Goal: Task Accomplishment & Management: Use online tool/utility

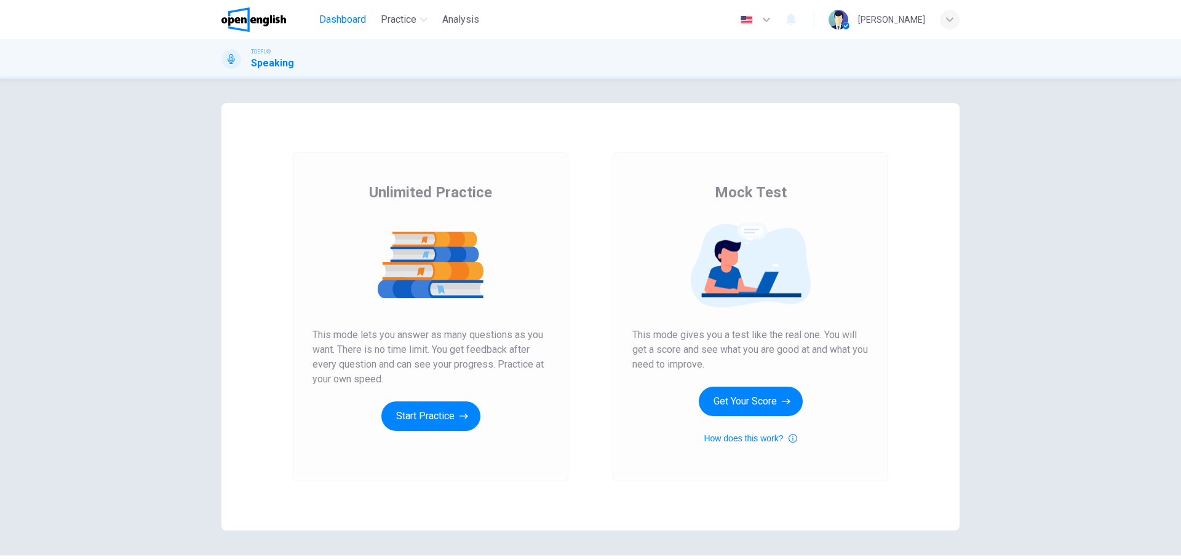
click at [329, 23] on span "Dashboard" at bounding box center [342, 19] width 47 height 15
drag, startPoint x: 439, startPoint y: 413, endPoint x: 1070, endPoint y: -12, distance: 761.3
click at [1070, 0] on html "This site uses cookies, as explained in our Privacy Policy . If you agree to th…" at bounding box center [590, 280] width 1181 height 560
click at [421, 425] on button "Start Practice" at bounding box center [430, 417] width 99 height 30
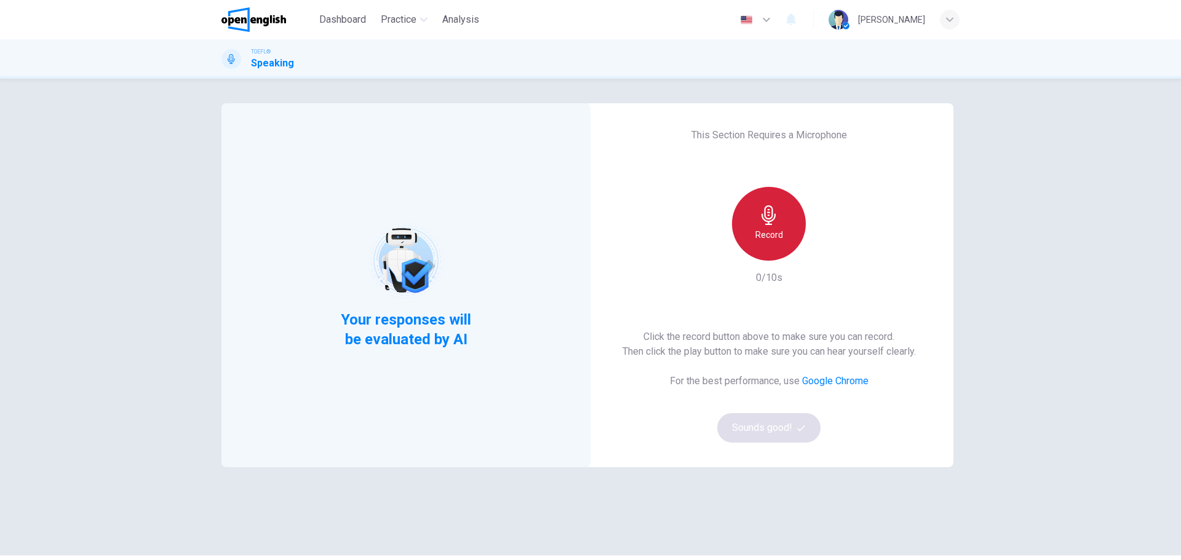
click at [768, 220] on icon "button" at bounding box center [769, 215] width 20 height 20
click at [780, 228] on div "Stop" at bounding box center [769, 224] width 74 height 74
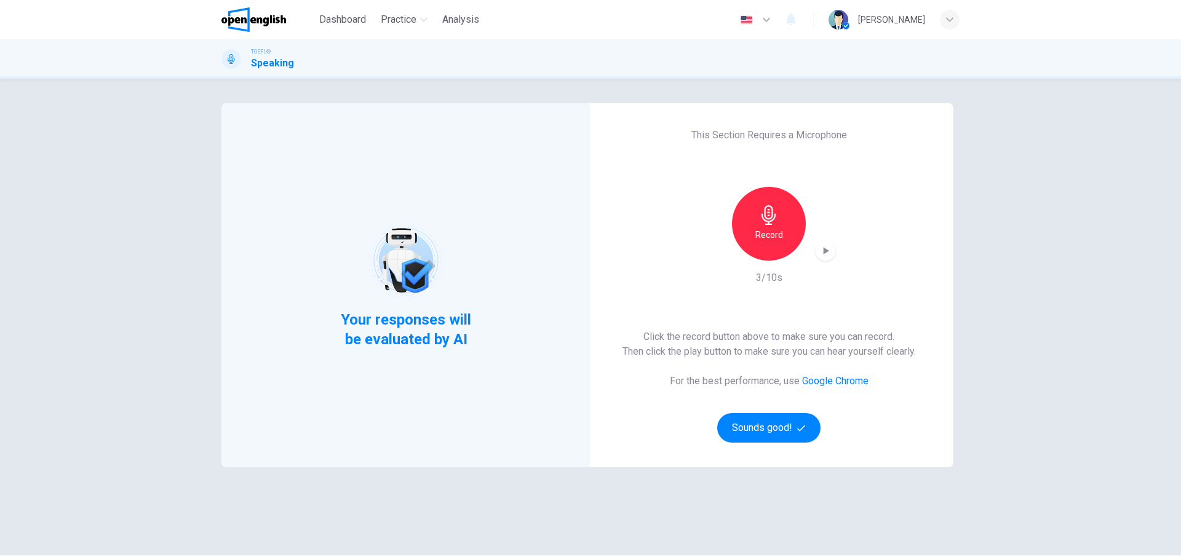
click at [822, 262] on div "Record 3/10s" at bounding box center [769, 236] width 133 height 98
click at [824, 250] on icon "button" at bounding box center [827, 250] width 6 height 7
click at [773, 434] on button "Sounds good!" at bounding box center [768, 428] width 103 height 30
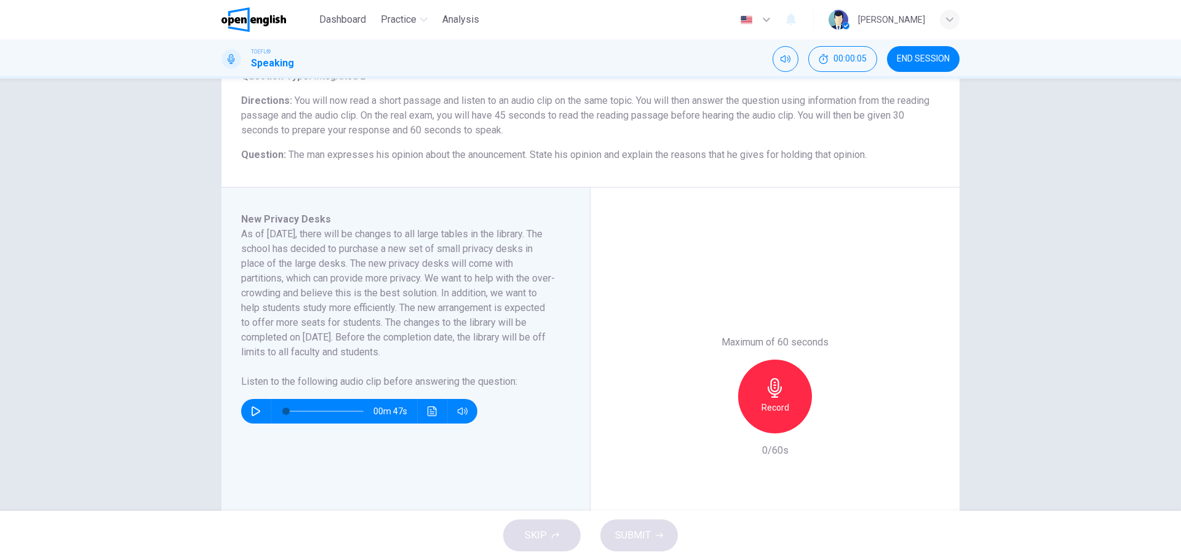
scroll to position [123, 0]
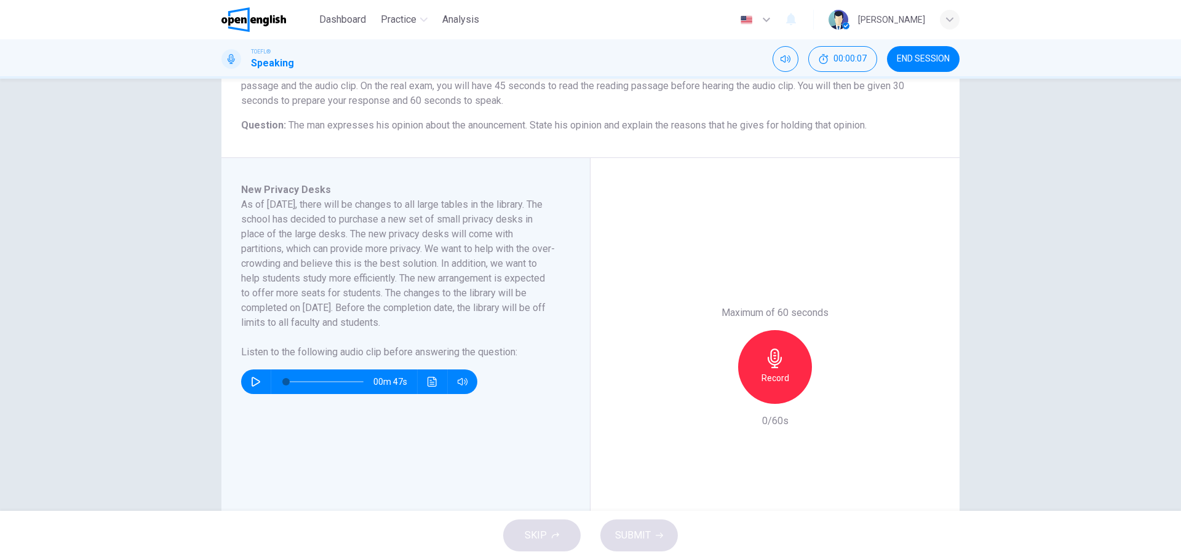
drag, startPoint x: 316, startPoint y: 124, endPoint x: 538, endPoint y: 114, distance: 222.9
click at [542, 114] on div "Question Type : Integrated 2 Directions : You will now read a short passage and…" at bounding box center [590, 86] width 699 height 94
drag, startPoint x: 530, startPoint y: 122, endPoint x: 471, endPoint y: 126, distance: 58.6
click at [468, 127] on span "The man expresses his opinion about the anouncement. State his opinion and expl…" at bounding box center [578, 125] width 578 height 12
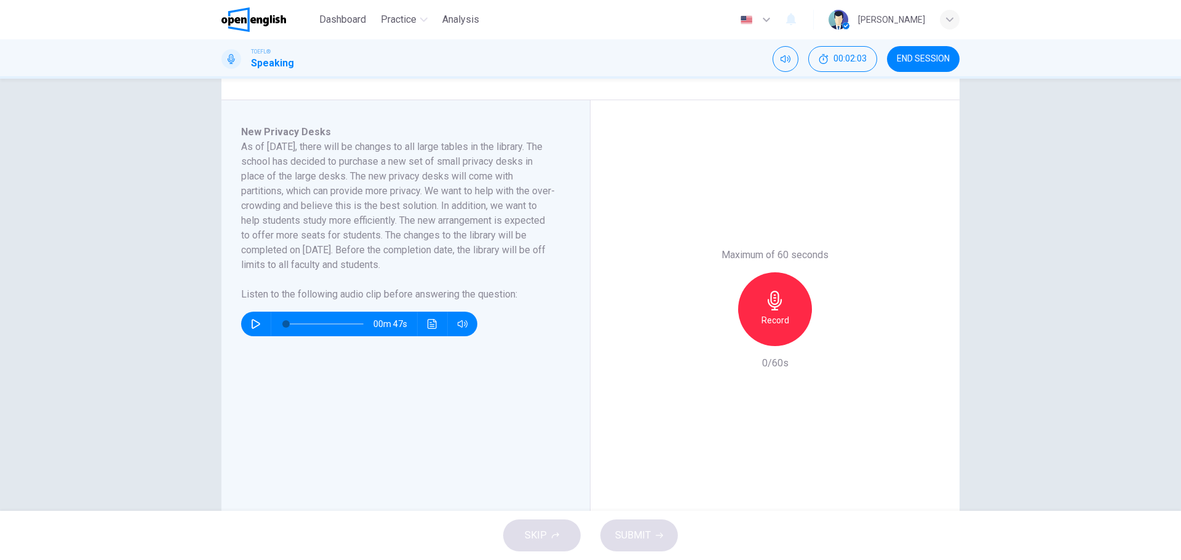
scroll to position [213, 0]
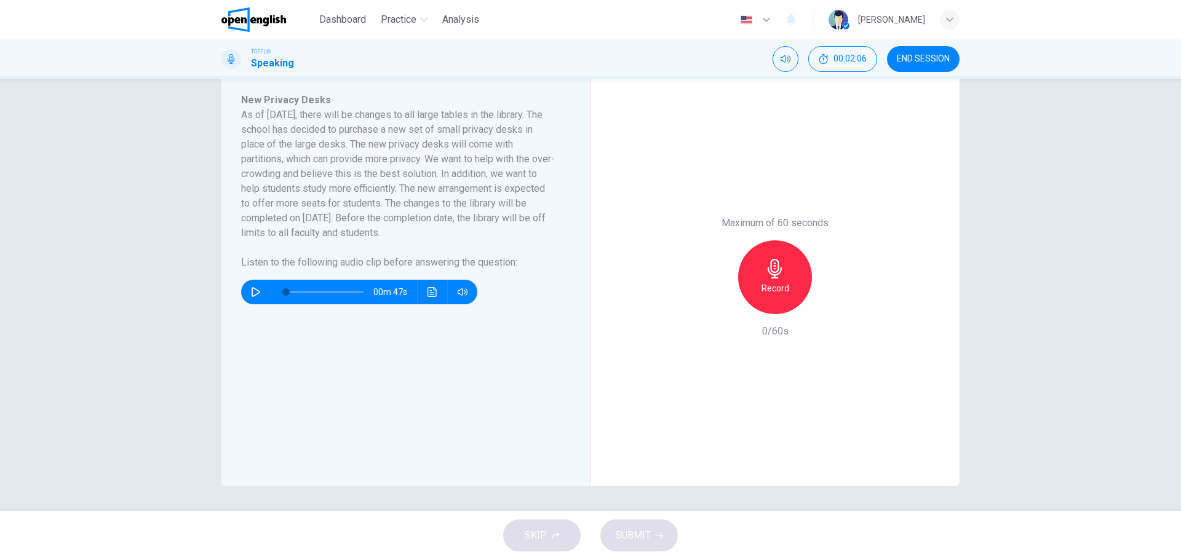
drag, startPoint x: 402, startPoint y: 218, endPoint x: 452, endPoint y: 214, distance: 50.0
click at [452, 214] on h6 "As of [DATE], there will be changes to all large tables in the library. The sch…" at bounding box center [398, 174] width 314 height 133
drag, startPoint x: 411, startPoint y: 218, endPoint x: 520, endPoint y: 223, distance: 109.6
click at [520, 223] on h6 "As of [DATE], there will be changes to all large tables in the library. The sch…" at bounding box center [398, 174] width 314 height 133
drag, startPoint x: 301, startPoint y: 233, endPoint x: 440, endPoint y: 225, distance: 138.7
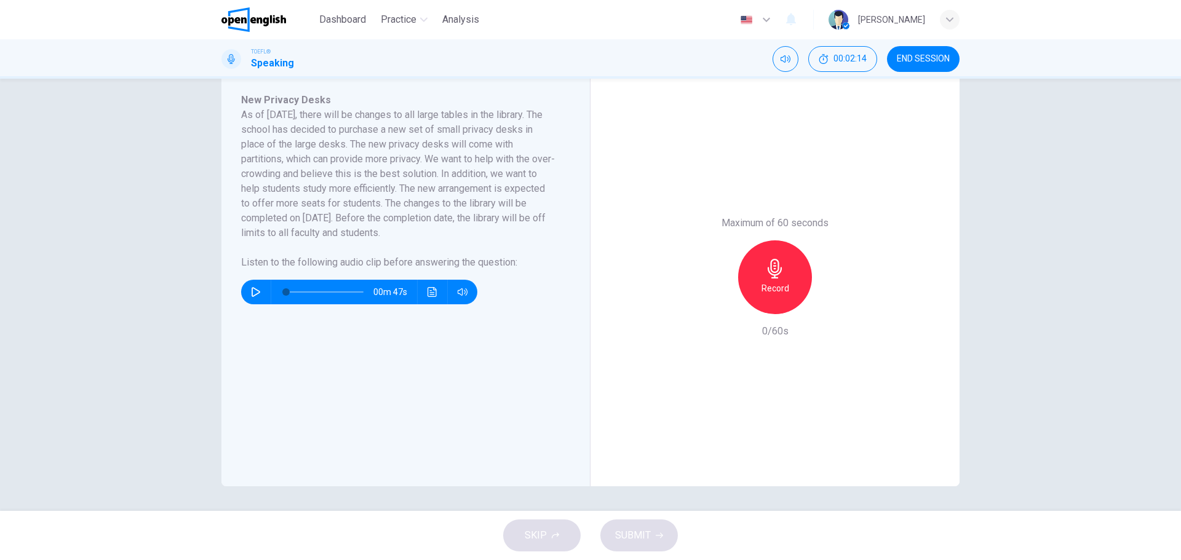
click at [432, 225] on h6 "As of [DATE], there will be changes to all large tables in the library. The sch…" at bounding box center [398, 174] width 314 height 133
click at [468, 230] on h6 "As of [DATE], there will be changes to all large tables in the library. The sch…" at bounding box center [398, 174] width 314 height 133
click at [255, 296] on icon "button" at bounding box center [256, 292] width 10 height 10
type input "*"
click at [775, 286] on h6 "Record" at bounding box center [776, 288] width 28 height 15
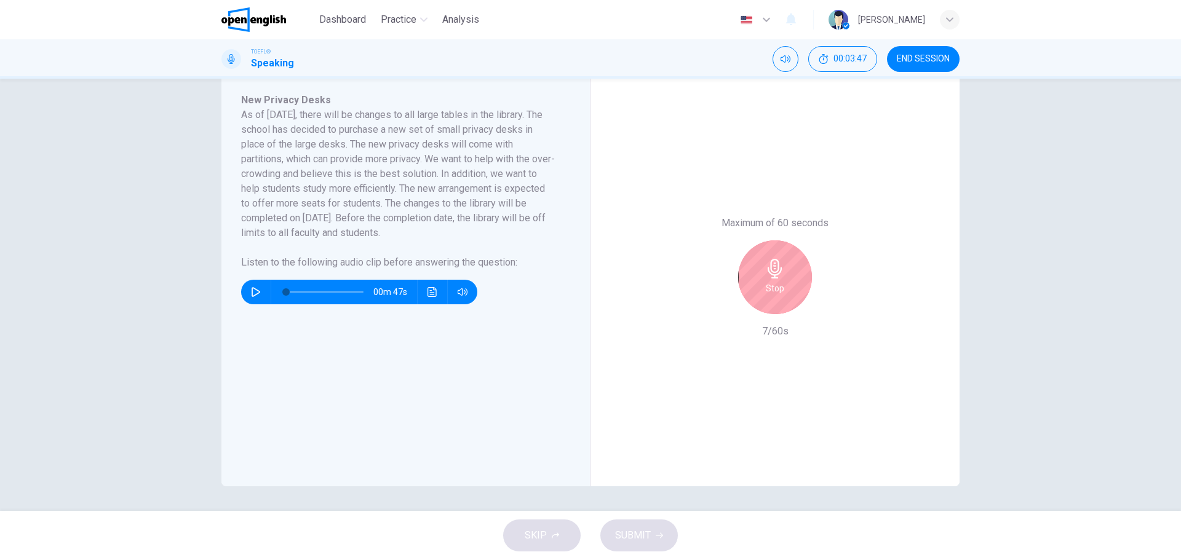
click at [791, 288] on div "Stop" at bounding box center [775, 278] width 74 height 74
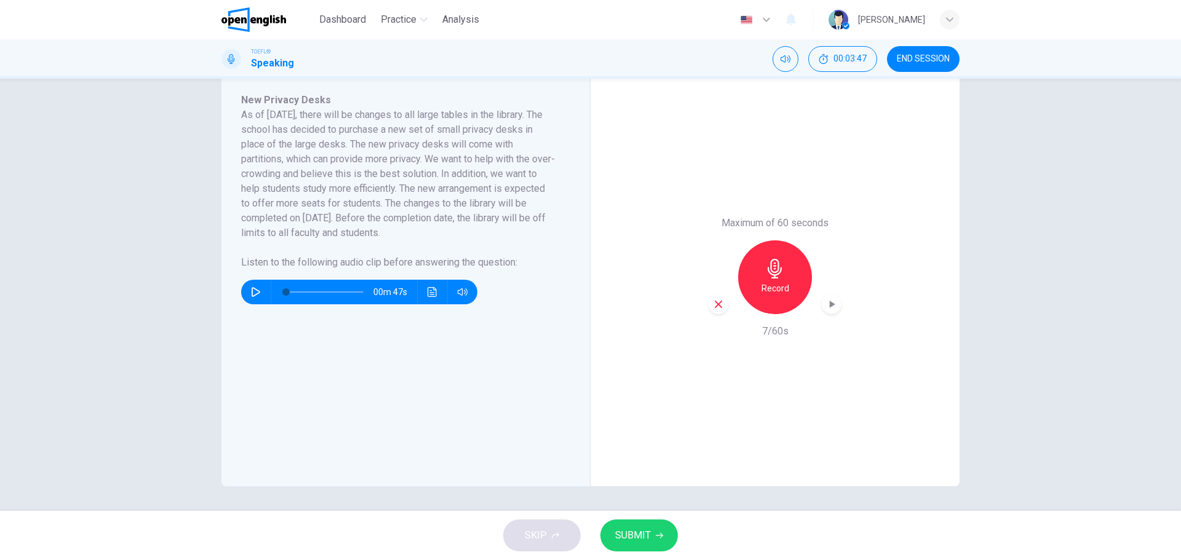
click at [717, 303] on icon "button" at bounding box center [718, 304] width 7 height 7
click at [777, 281] on div "Record" at bounding box center [775, 278] width 74 height 74
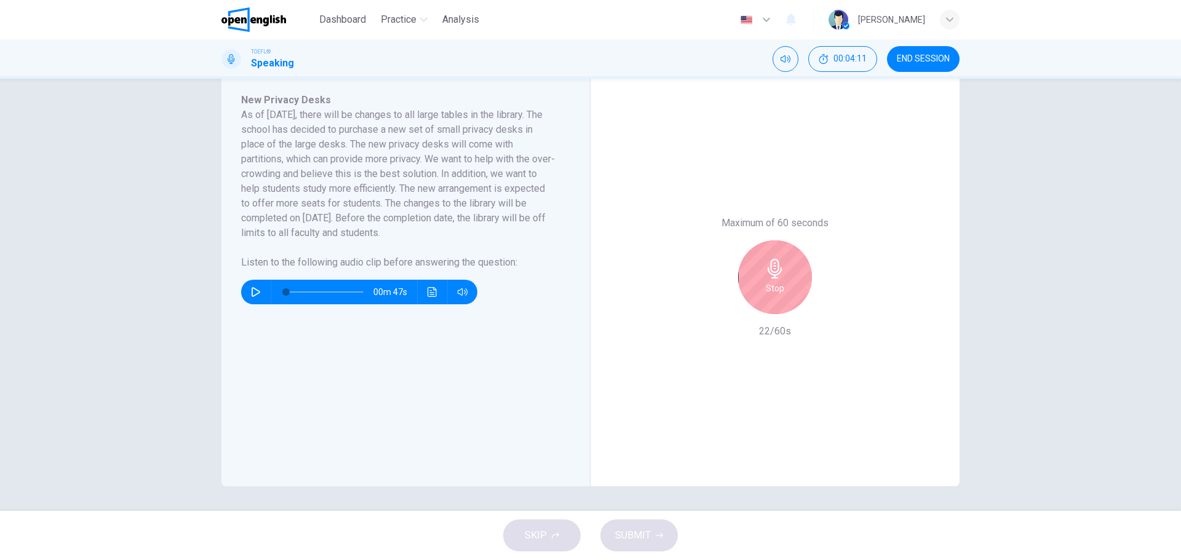
click at [784, 287] on div "Stop" at bounding box center [775, 278] width 74 height 74
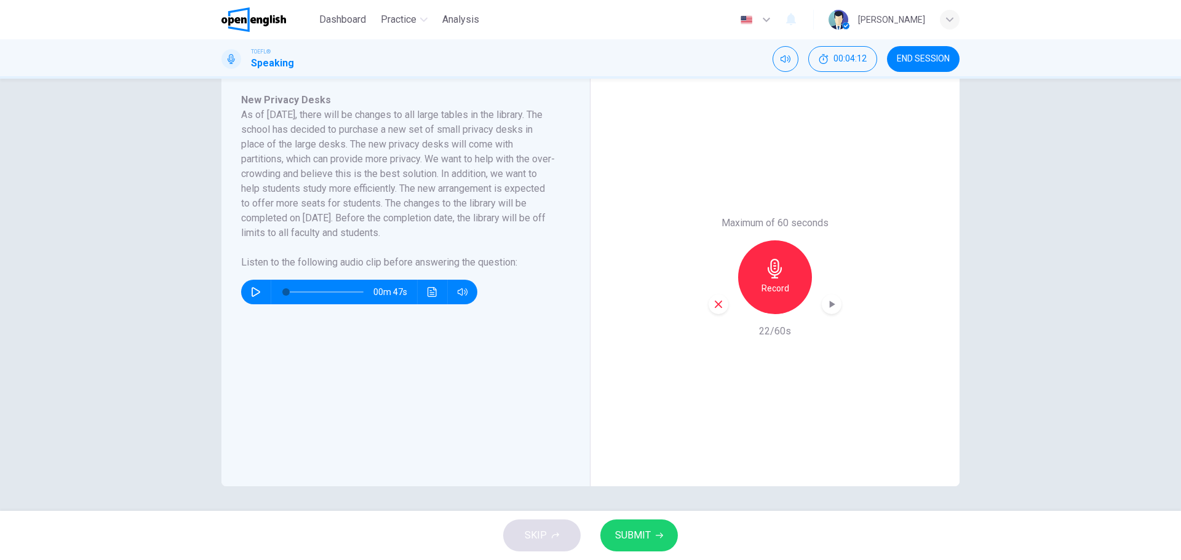
click at [709, 304] on div "button" at bounding box center [719, 305] width 20 height 20
click at [787, 293] on div "Record" at bounding box center [775, 278] width 74 height 74
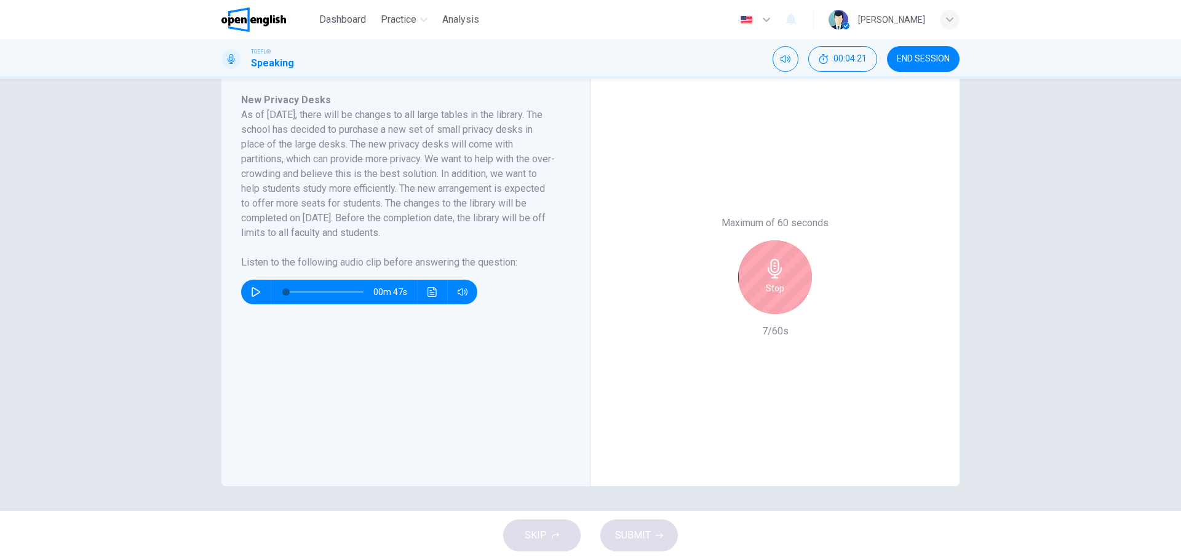
click at [792, 327] on div "Maximum of 60 seconds Stop 7/60s" at bounding box center [775, 277] width 133 height 123
click at [803, 295] on div "Stop" at bounding box center [775, 278] width 74 height 74
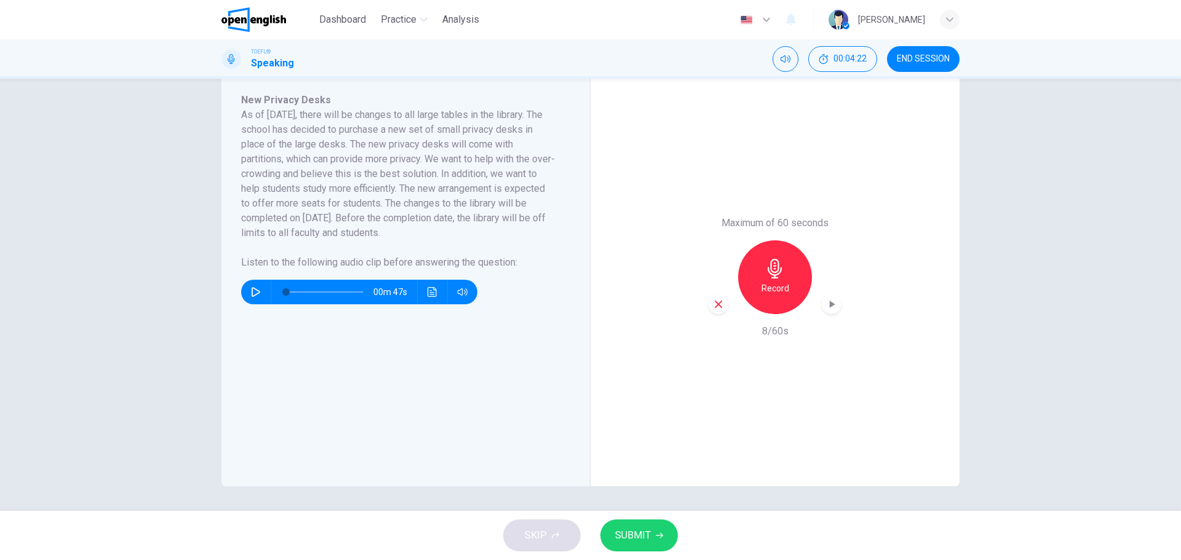
click at [699, 304] on div "Maximum of 60 seconds Record 8/60s" at bounding box center [775, 277] width 369 height 418
click at [711, 306] on div "button" at bounding box center [719, 305] width 20 height 20
click at [765, 277] on icon "button" at bounding box center [775, 269] width 20 height 20
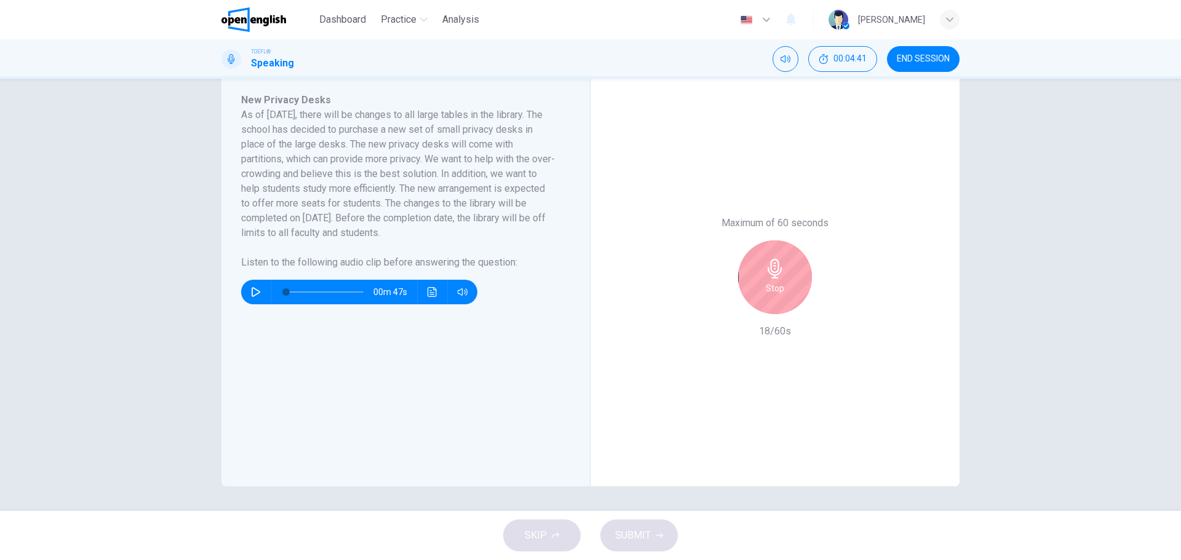
click at [777, 281] on h6 "Stop" at bounding box center [775, 288] width 18 height 15
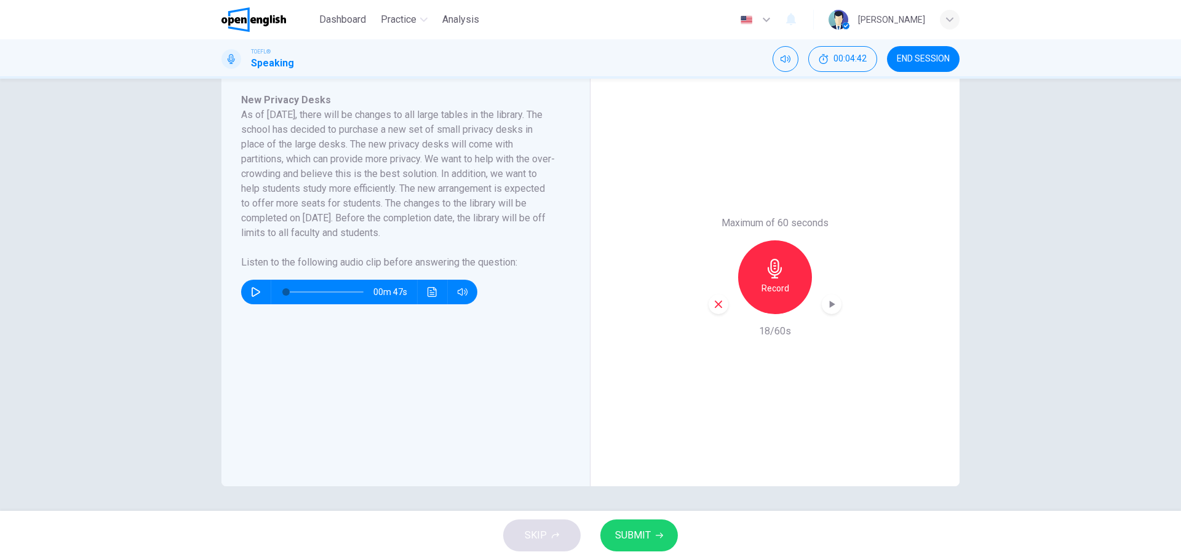
click at [718, 303] on icon "button" at bounding box center [718, 304] width 11 height 11
click at [793, 287] on div "Record" at bounding box center [775, 278] width 74 height 74
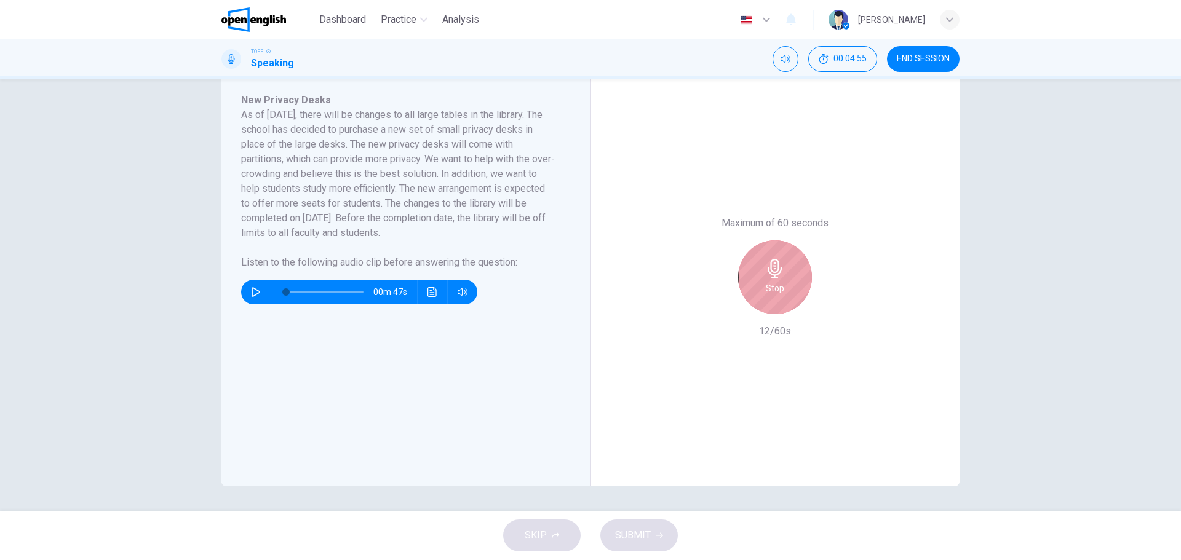
click at [791, 287] on div "Stop" at bounding box center [775, 278] width 74 height 74
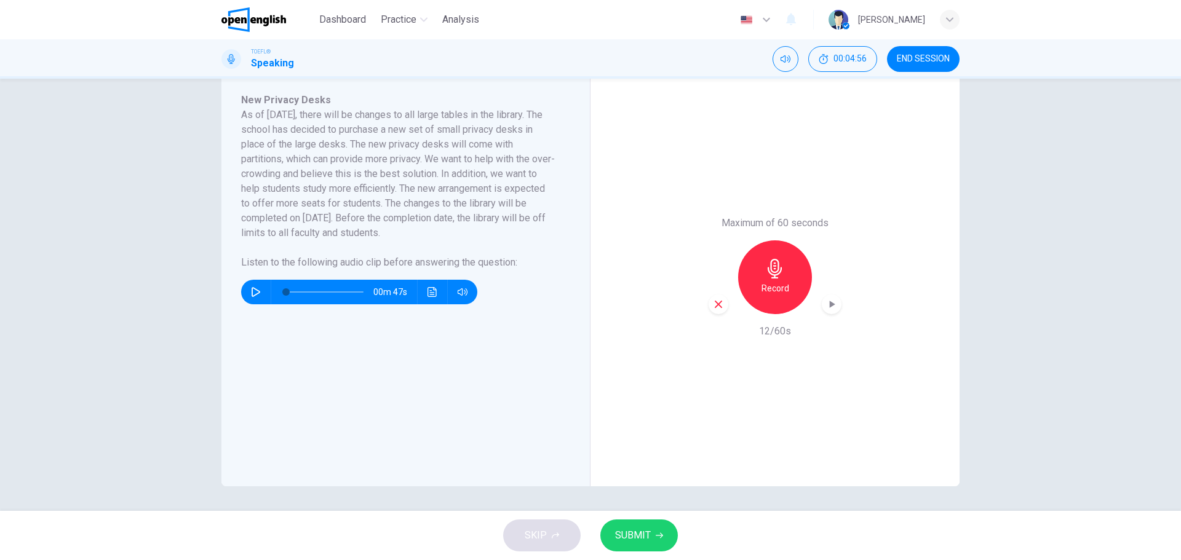
click at [718, 312] on div "button" at bounding box center [719, 305] width 20 height 20
click at [777, 275] on icon "button" at bounding box center [775, 269] width 20 height 20
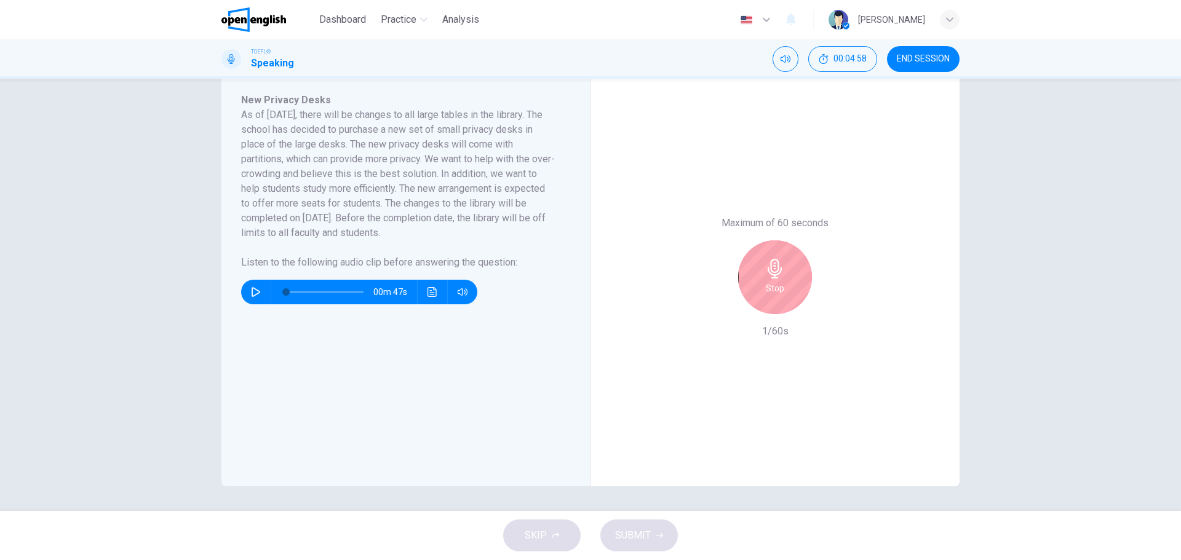
click at [785, 274] on div "Stop" at bounding box center [775, 278] width 74 height 74
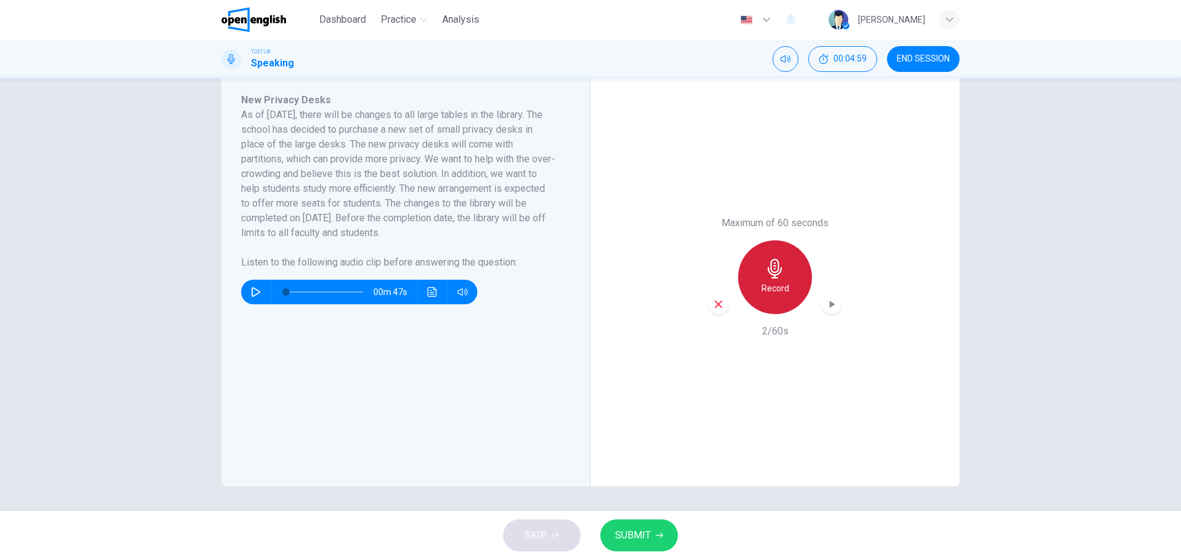
click at [780, 276] on icon "button" at bounding box center [775, 269] width 20 height 20
click at [625, 536] on span "SUBMIT" at bounding box center [633, 535] width 36 height 17
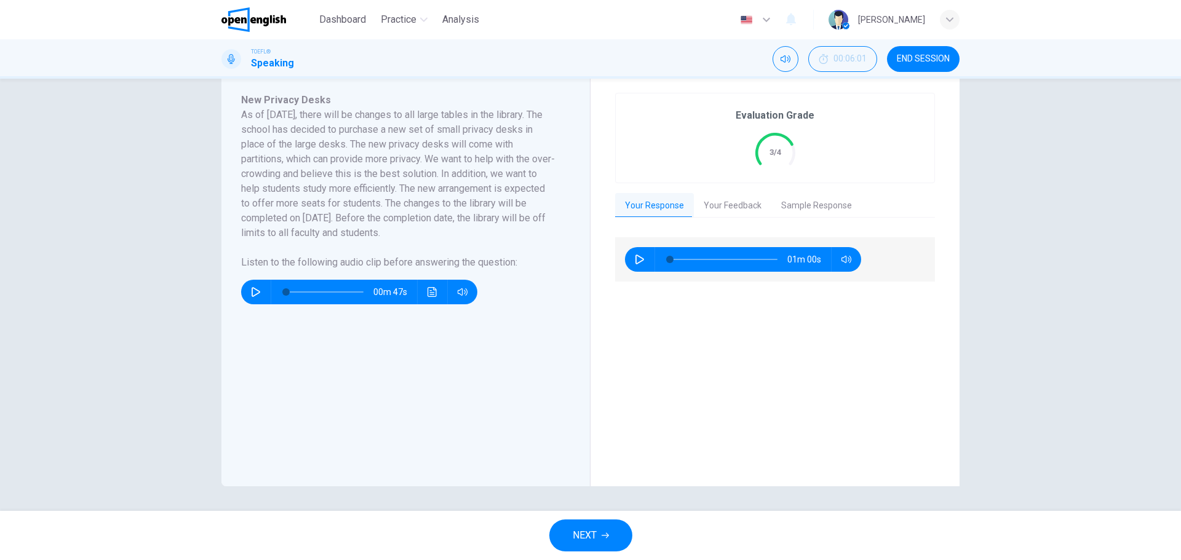
click at [733, 199] on button "Your Feedback" at bounding box center [733, 206] width 78 height 26
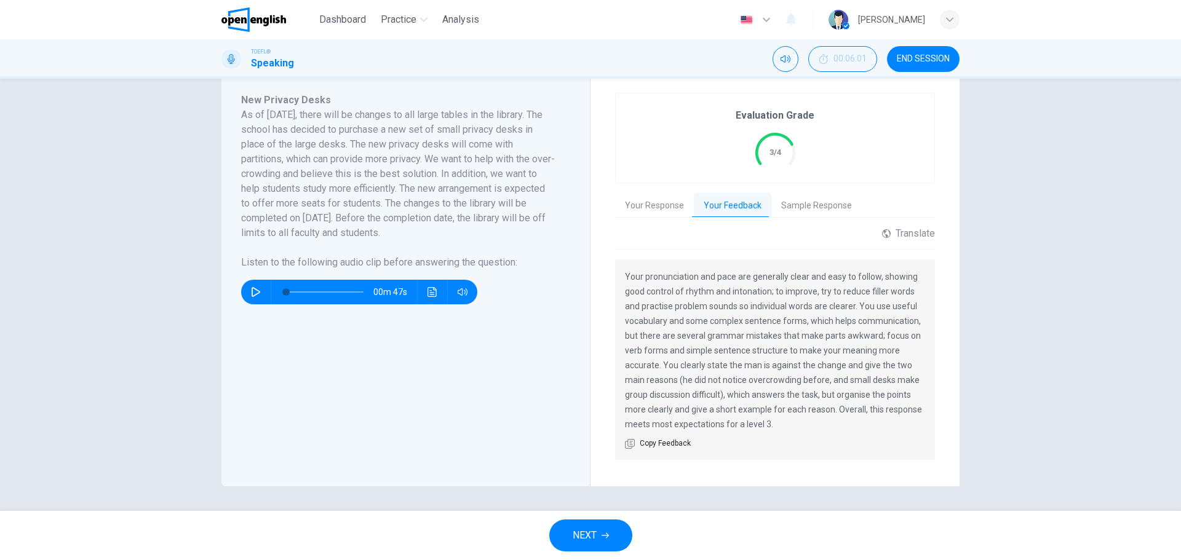
drag, startPoint x: 645, startPoint y: 317, endPoint x: 785, endPoint y: 322, distance: 140.3
click at [785, 322] on p "Your pronunciation and pace are generally clear and easy to follow, showing goo…" at bounding box center [775, 350] width 300 height 162
drag, startPoint x: 804, startPoint y: 322, endPoint x: 862, endPoint y: 329, distance: 58.9
click at [878, 325] on p "Your pronunciation and pace are generally clear and easy to follow, showing goo…" at bounding box center [775, 350] width 300 height 162
drag, startPoint x: 645, startPoint y: 337, endPoint x: 734, endPoint y: 338, distance: 88.6
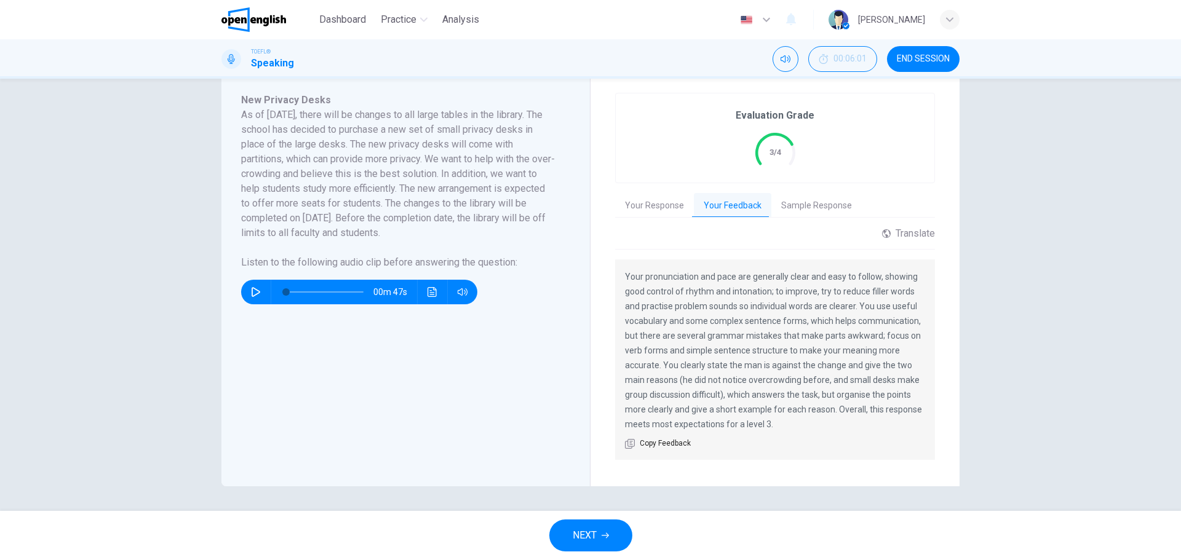
click at [734, 338] on p "Your pronunciation and pace are generally clear and easy to follow, showing goo…" at bounding box center [775, 350] width 300 height 162
click at [599, 532] on button "NEXT" at bounding box center [590, 536] width 83 height 32
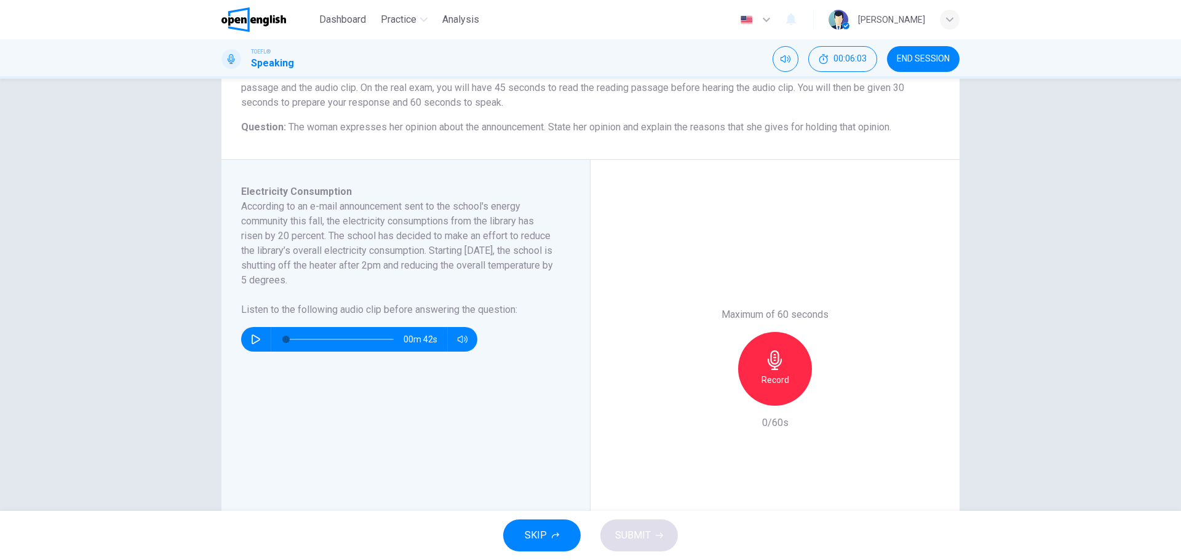
scroll to position [123, 0]
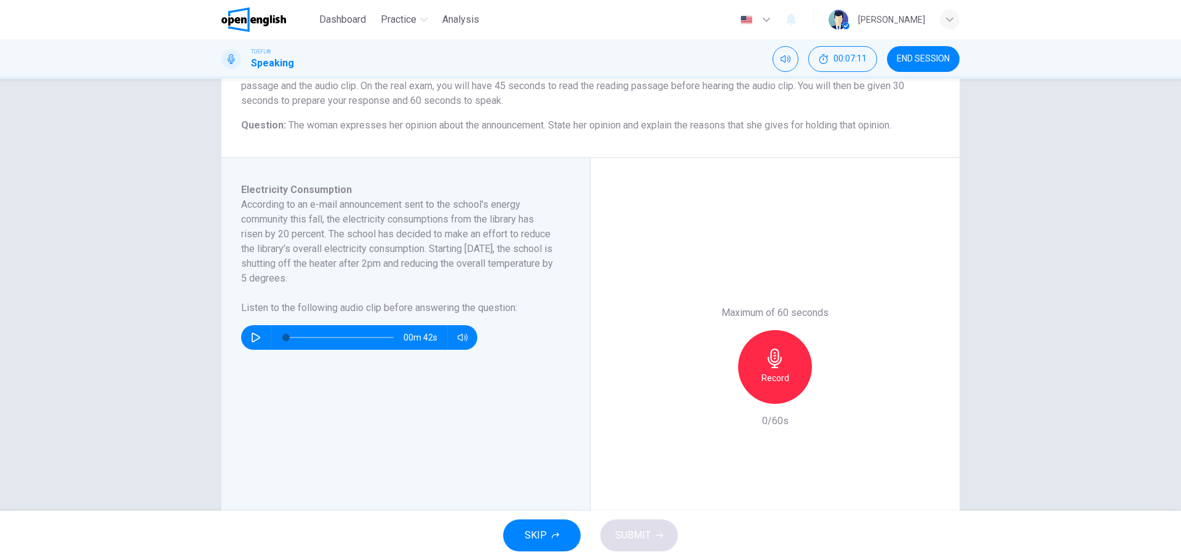
click at [252, 336] on icon "button" at bounding box center [256, 338] width 10 height 10
type input "*"
drag, startPoint x: 763, startPoint y: 376, endPoint x: 584, endPoint y: 382, distance: 179.7
click at [584, 386] on div "Electricity Consumption According to an e-mail announcement sent to the school'…" at bounding box center [590, 367] width 738 height 418
click at [882, 374] on div "Maximum of 60 seconds Record 0/60s" at bounding box center [775, 367] width 369 height 418
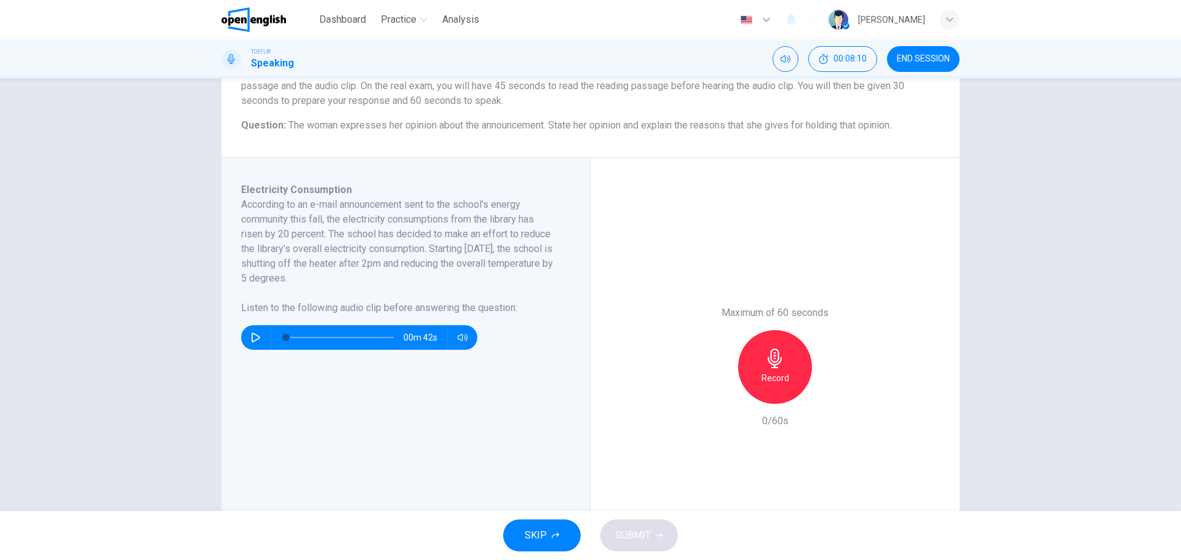
click at [783, 366] on div "Record" at bounding box center [775, 367] width 74 height 74
click at [797, 365] on div "Stop" at bounding box center [775, 367] width 74 height 74
click at [723, 391] on div "button" at bounding box center [719, 394] width 20 height 20
click at [779, 372] on h6 "Record" at bounding box center [776, 378] width 28 height 15
click at [787, 370] on div "Stop" at bounding box center [775, 367] width 74 height 74
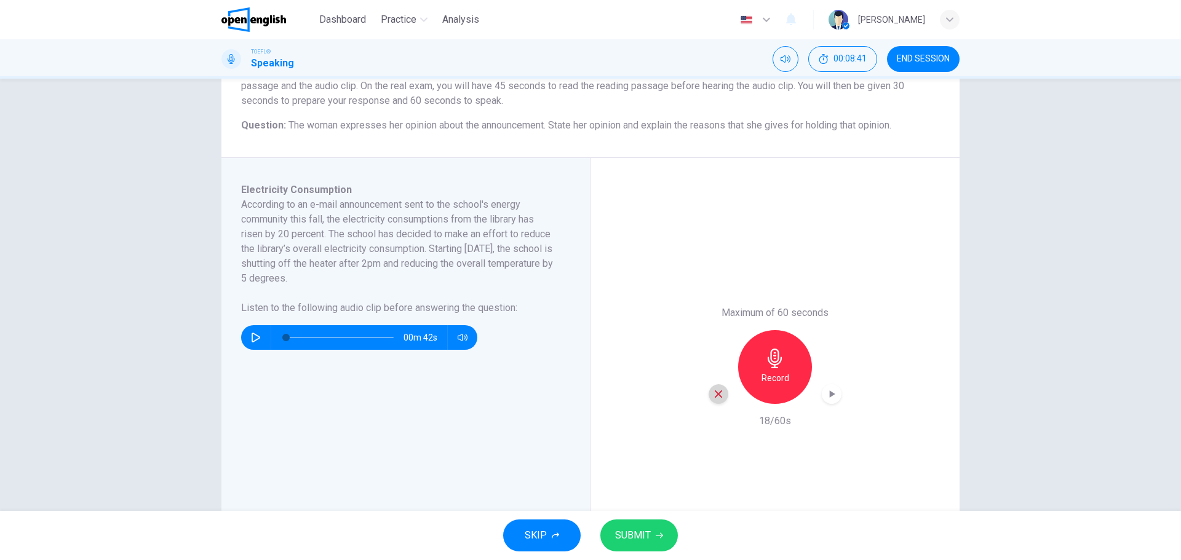
click at [713, 399] on icon "button" at bounding box center [718, 394] width 11 height 11
click at [757, 368] on div "Record" at bounding box center [775, 367] width 74 height 74
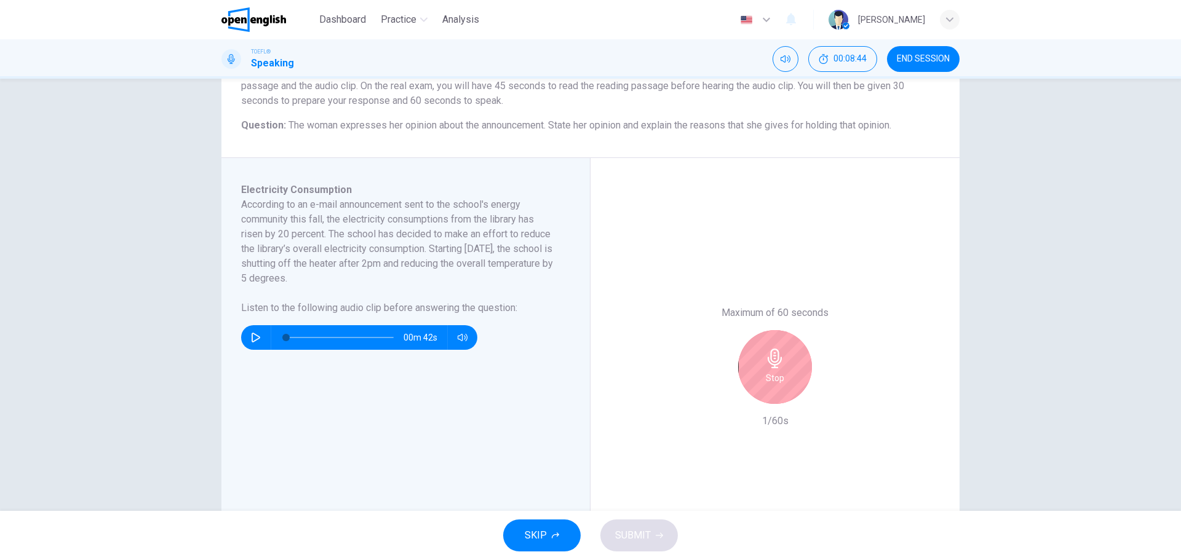
click at [801, 354] on div "Stop" at bounding box center [775, 367] width 74 height 74
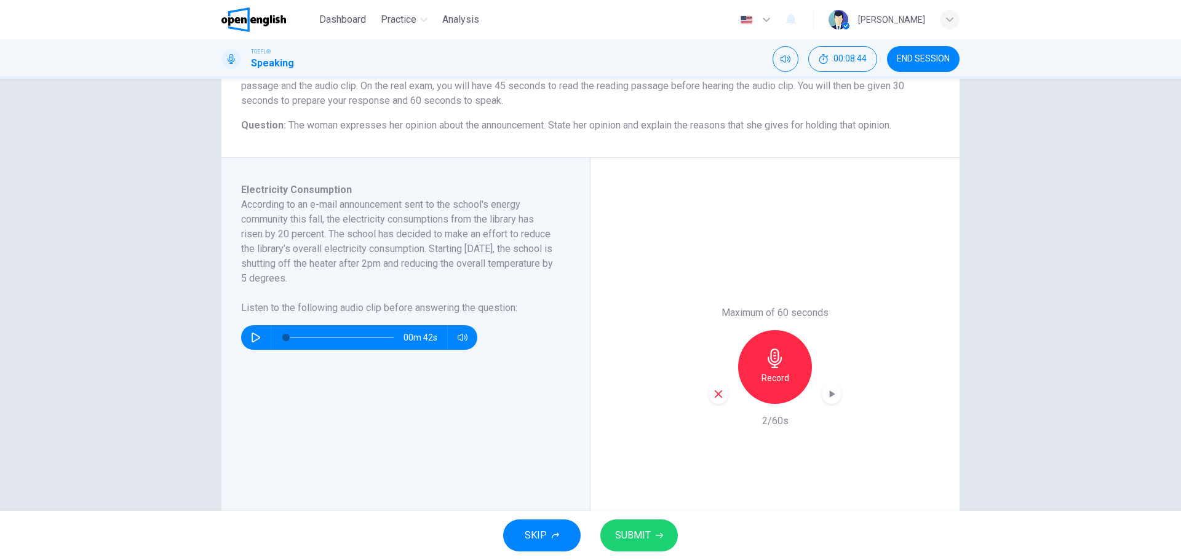
click at [715, 402] on div "button" at bounding box center [719, 394] width 20 height 20
drag, startPoint x: 769, startPoint y: 368, endPoint x: 778, endPoint y: 366, distance: 8.8
click at [770, 368] on icon "button" at bounding box center [775, 359] width 14 height 20
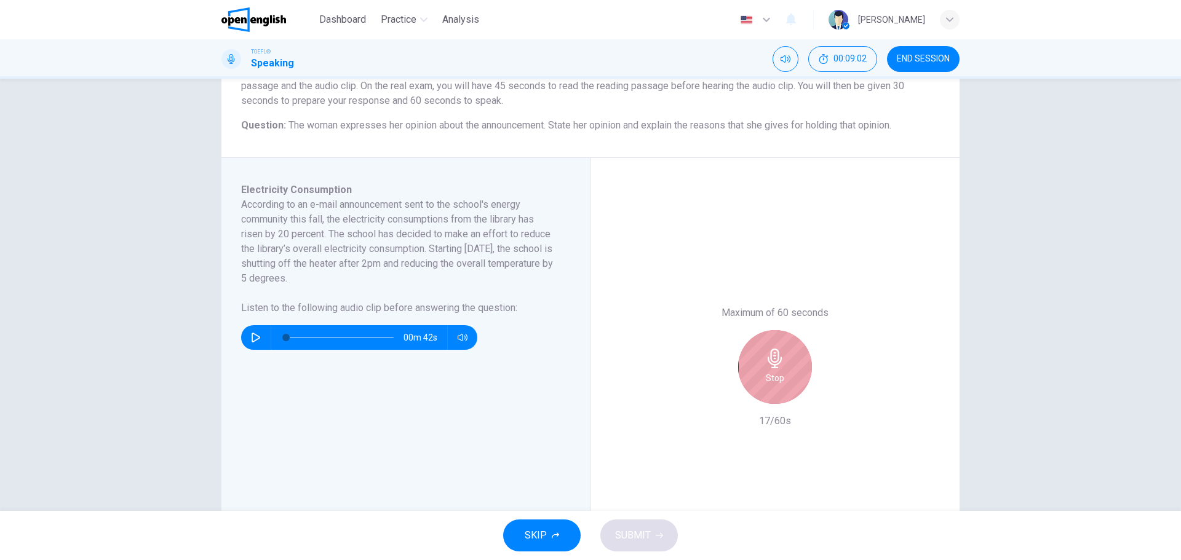
click at [797, 359] on div "Stop" at bounding box center [775, 367] width 74 height 74
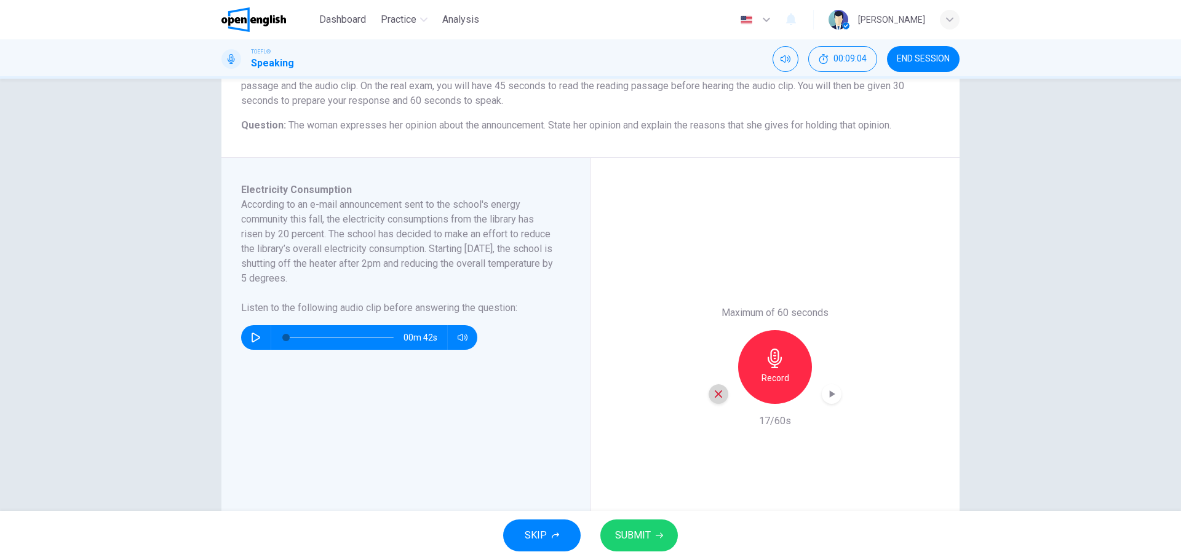
click at [717, 395] on icon "button" at bounding box center [718, 394] width 11 height 11
click at [768, 376] on h6 "Record" at bounding box center [776, 378] width 28 height 15
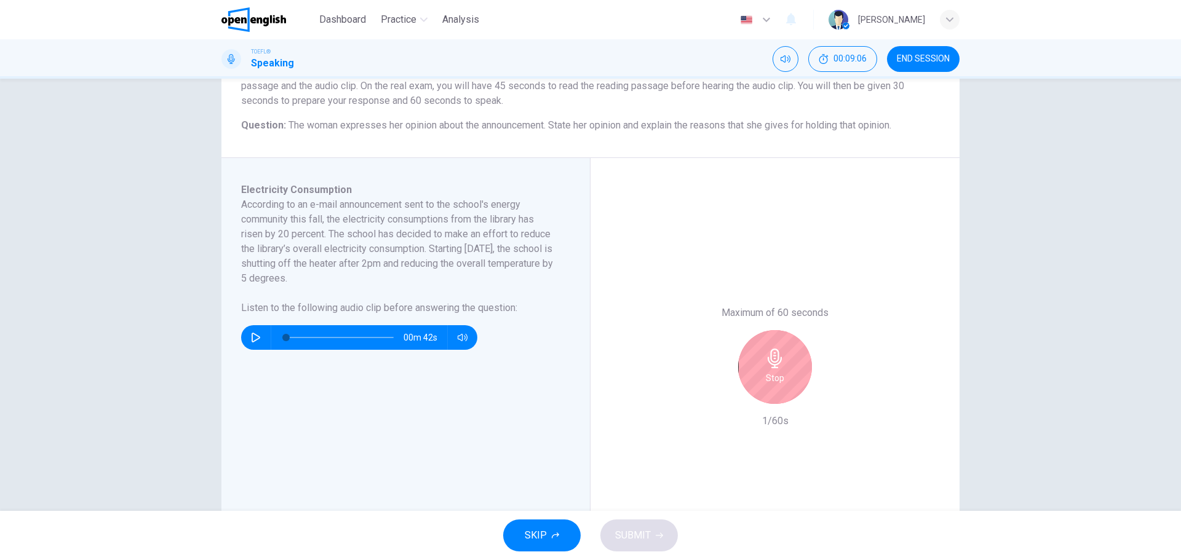
click at [777, 374] on h6 "Stop" at bounding box center [775, 378] width 18 height 15
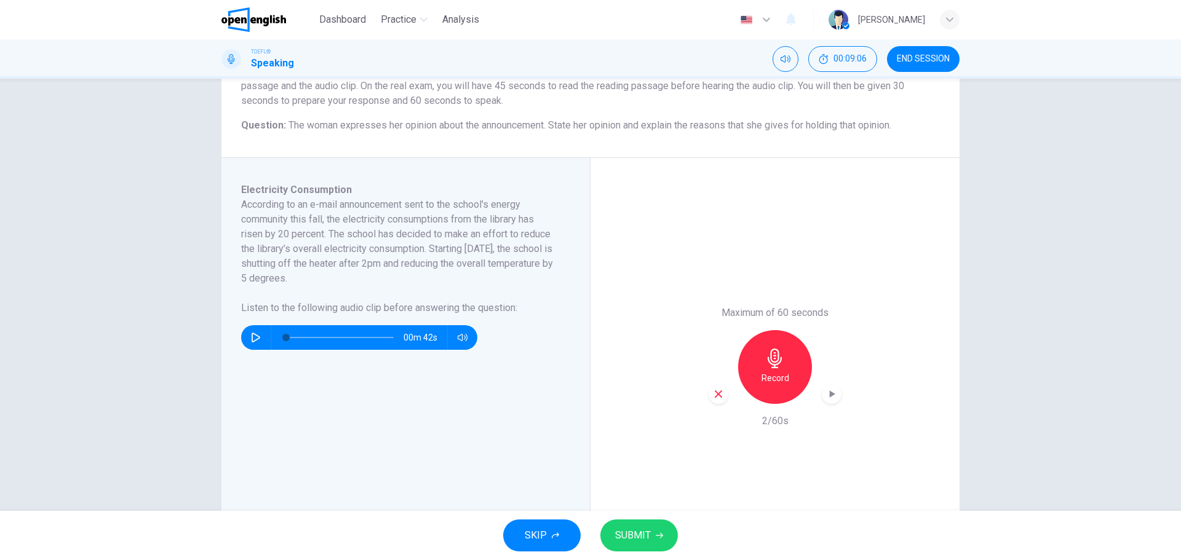
click at [728, 397] on div "Record" at bounding box center [775, 367] width 133 height 74
click at [713, 392] on icon "button" at bounding box center [718, 394] width 11 height 11
click at [763, 368] on div "Record" at bounding box center [775, 367] width 74 height 74
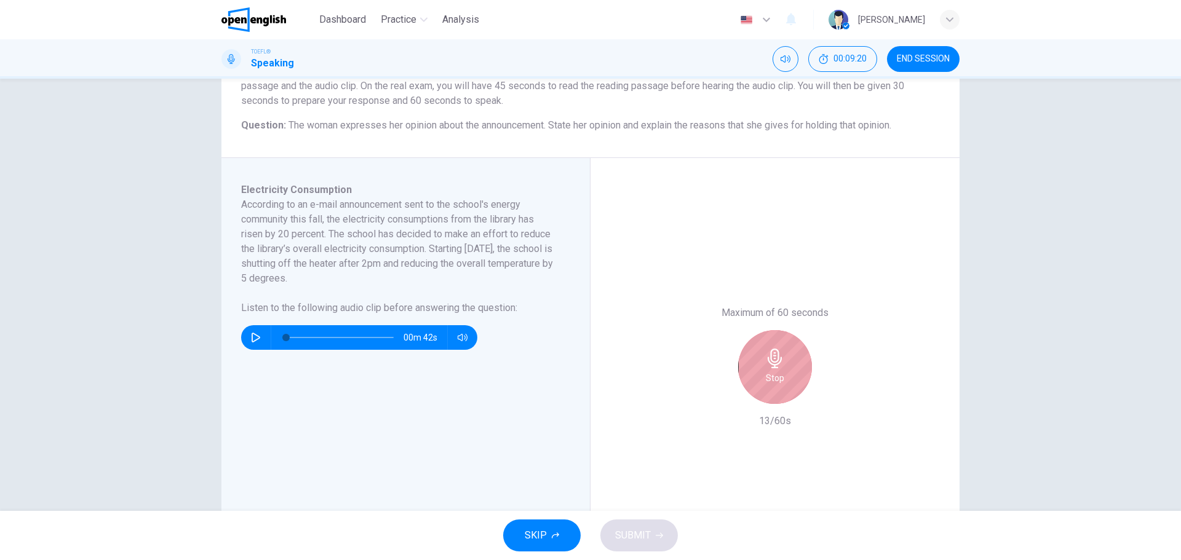
click at [776, 391] on div "Stop" at bounding box center [775, 367] width 74 height 74
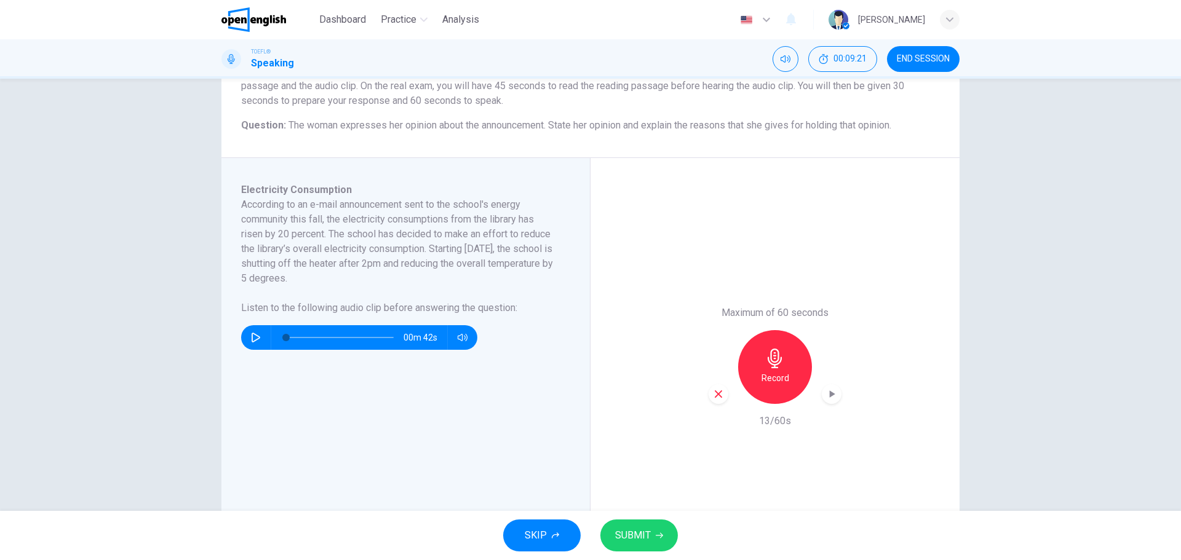
click at [712, 400] on div "button" at bounding box center [719, 394] width 20 height 20
click at [749, 387] on div "Record" at bounding box center [775, 367] width 74 height 74
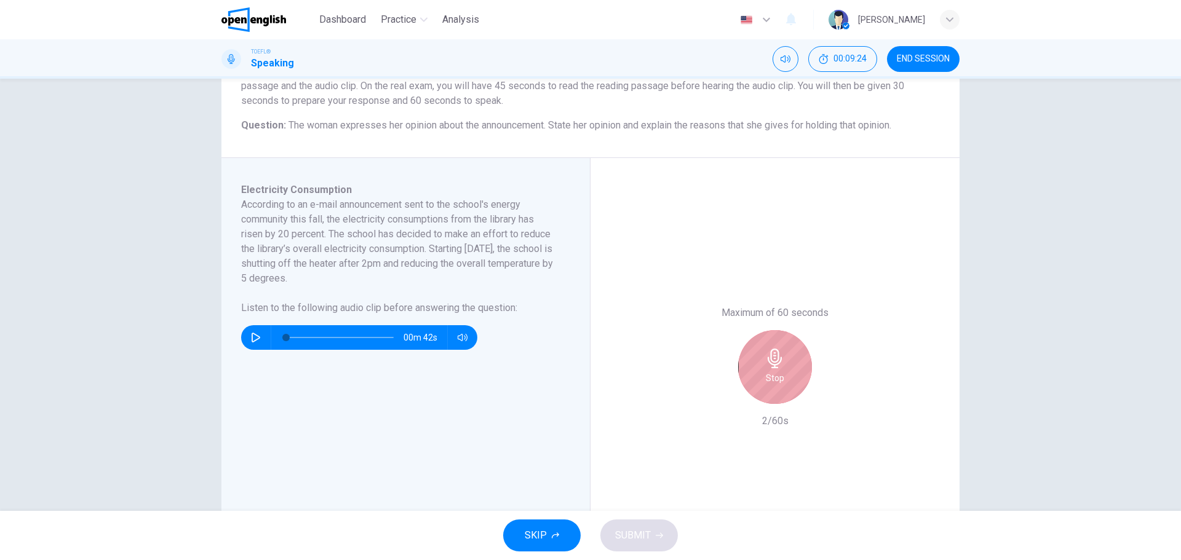
click at [770, 373] on h6 "Stop" at bounding box center [775, 378] width 18 height 15
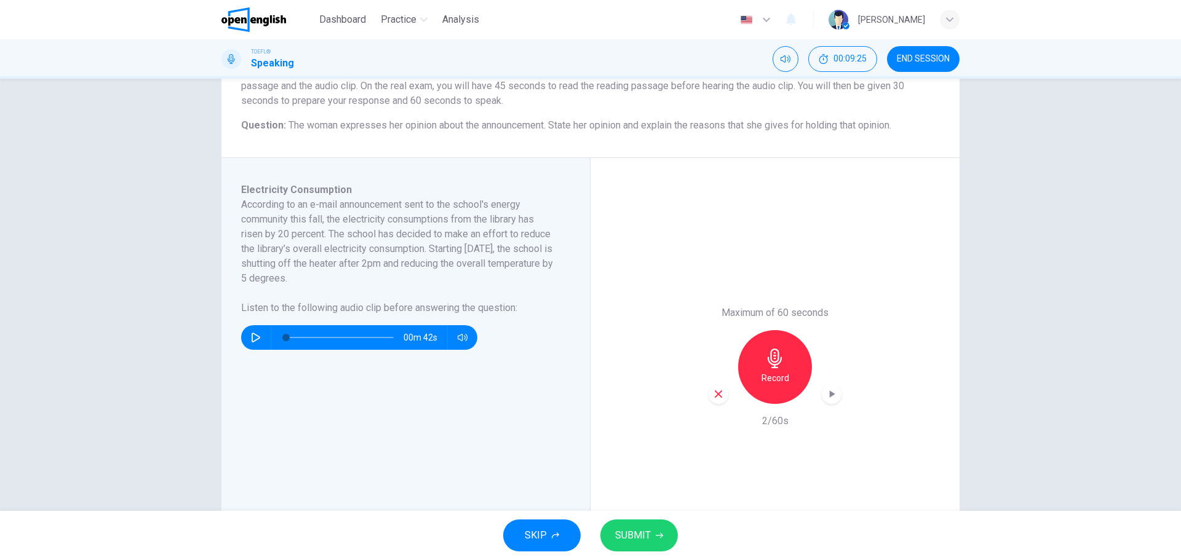
click at [709, 402] on div "button" at bounding box center [719, 394] width 20 height 20
click at [768, 370] on div "Record" at bounding box center [775, 367] width 74 height 74
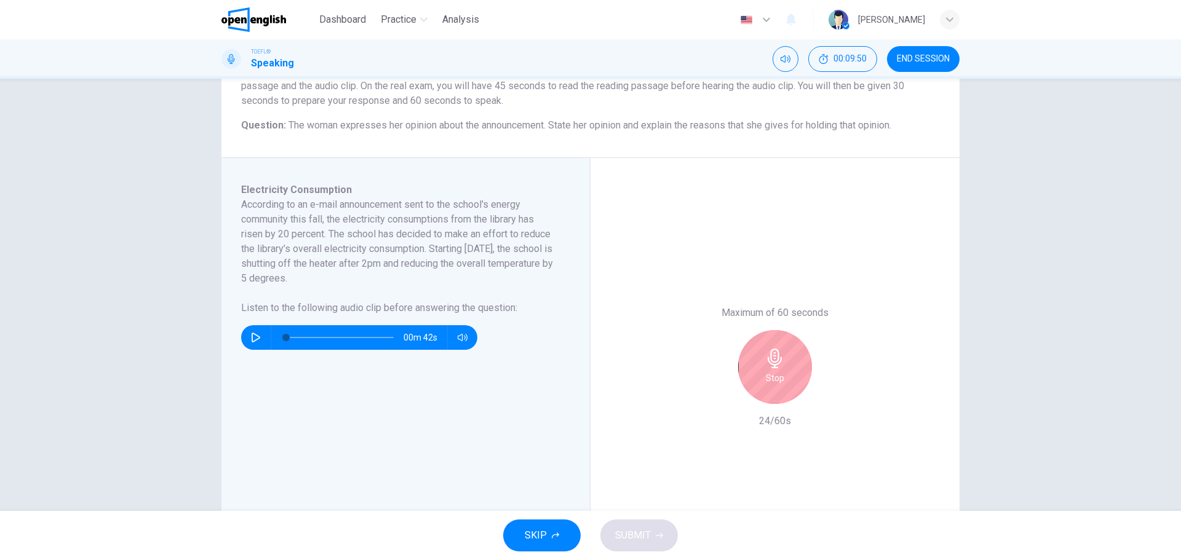
click at [779, 386] on div "Stop" at bounding box center [775, 367] width 74 height 74
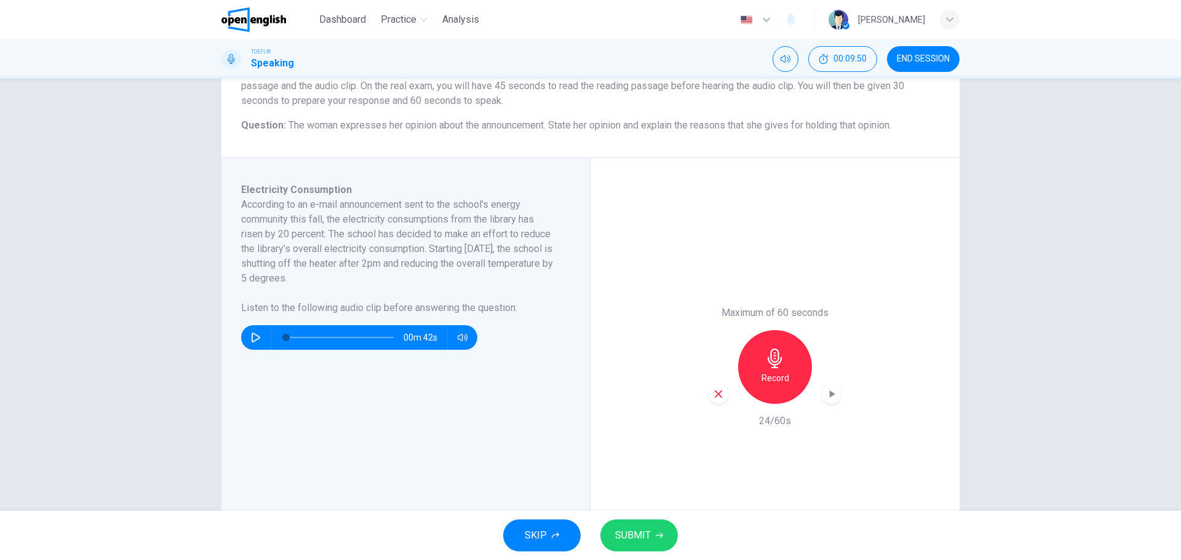
click at [700, 404] on div "Maximum of 60 seconds Record 24/60s" at bounding box center [775, 367] width 369 height 418
click at [713, 400] on div "button" at bounding box center [719, 394] width 20 height 20
click at [762, 379] on h6 "Record" at bounding box center [776, 378] width 28 height 15
click at [635, 535] on span "SUBMIT" at bounding box center [633, 535] width 36 height 17
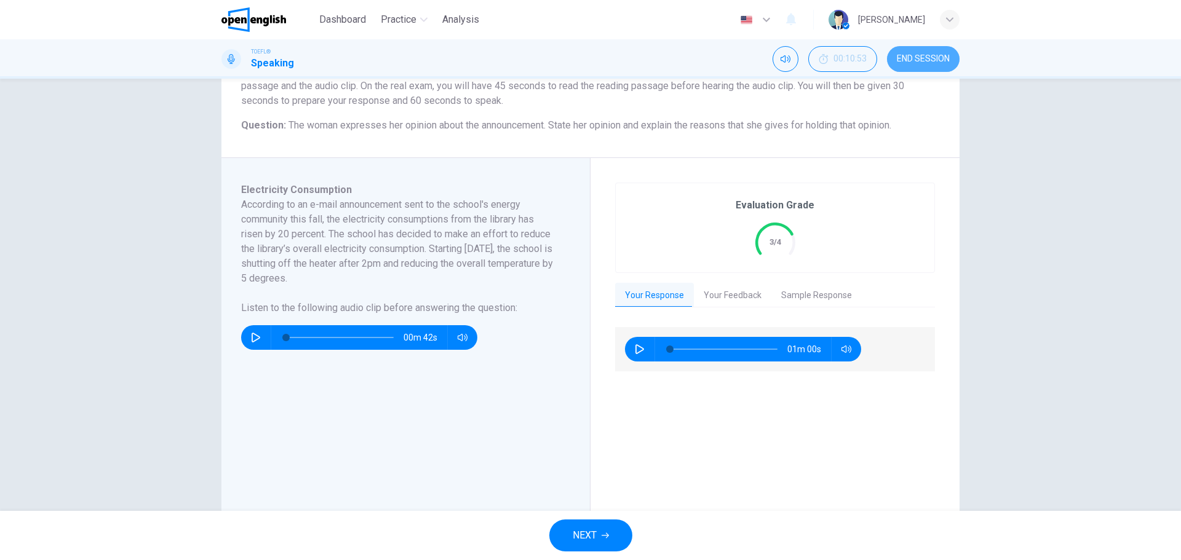
click at [928, 63] on span "END SESSION" at bounding box center [923, 59] width 53 height 10
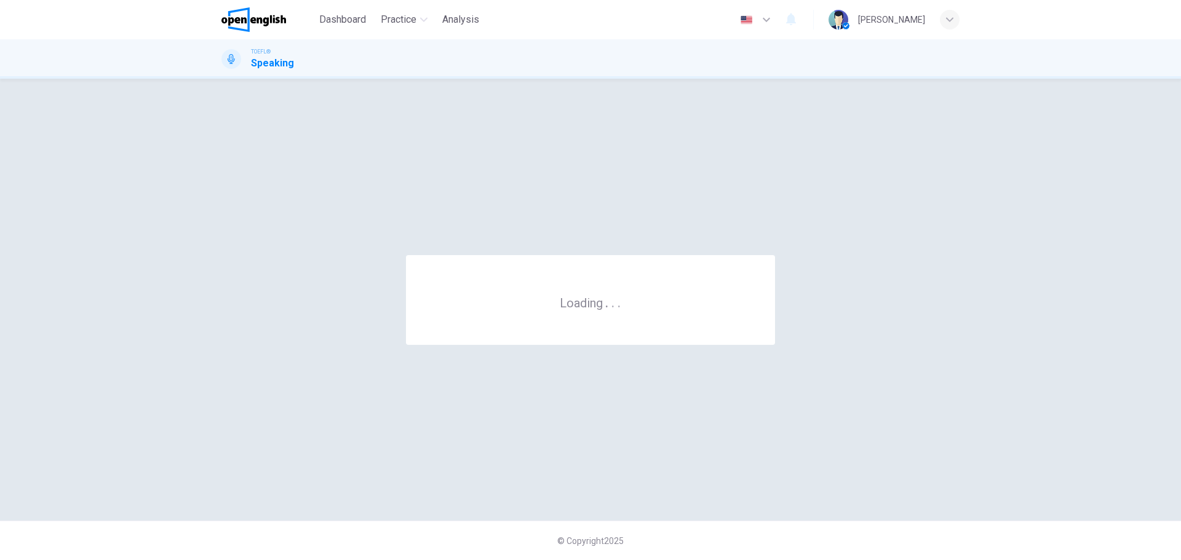
scroll to position [0, 0]
